Goal: Information Seeking & Learning: Learn about a topic

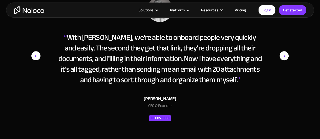
scroll to position [2219, 0]
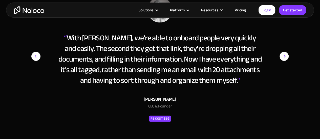
click at [287, 86] on img "next slide" at bounding box center [284, 56] width 9 height 118
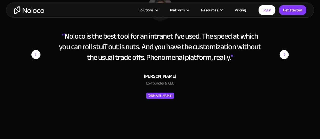
scroll to position [2220, 0]
click at [287, 87] on img "next slide" at bounding box center [284, 55] width 9 height 118
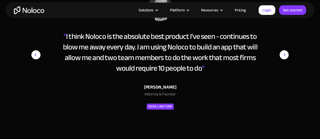
drag, startPoint x: 287, startPoint y: 87, endPoint x: 284, endPoint y: 92, distance: 6.0
click at [284, 92] on img "next slide" at bounding box center [284, 55] width 9 height 118
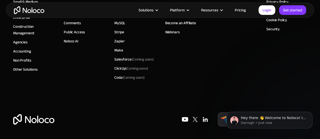
scroll to position [2929, 0]
click at [312, 113] on icon "Dismiss notification" at bounding box center [311, 113] width 3 height 3
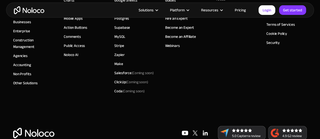
scroll to position [2881, 0]
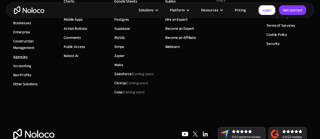
click at [17, 60] on link "Agencies" at bounding box center [20, 57] width 14 height 7
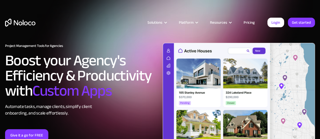
click at [250, 19] on link "Pricing" at bounding box center [249, 22] width 24 height 7
